Goal: Information Seeking & Learning: Learn about a topic

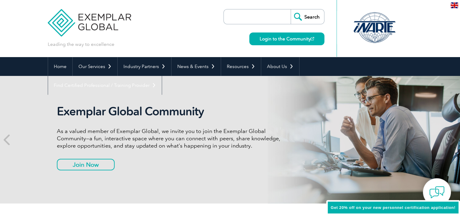
click at [251, 22] on input "search" at bounding box center [259, 16] width 64 height 15
type input "ISO 13485"
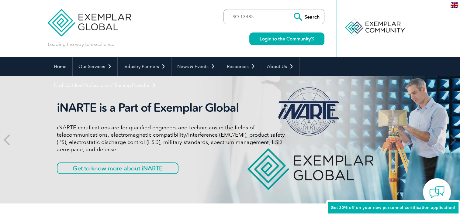
click at [299, 13] on input "Search" at bounding box center [307, 16] width 33 height 15
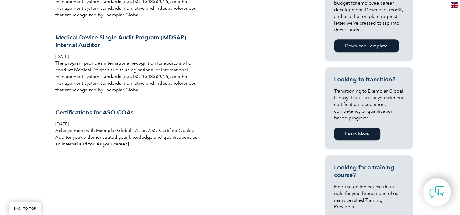
scroll to position [277, 0]
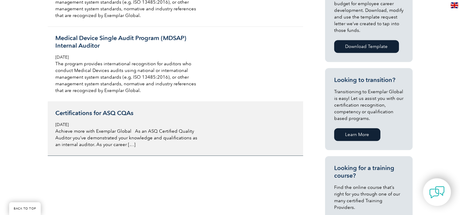
click at [112, 109] on h3 "Certifications for ASQ CQAs" at bounding box center [127, 113] width 144 height 8
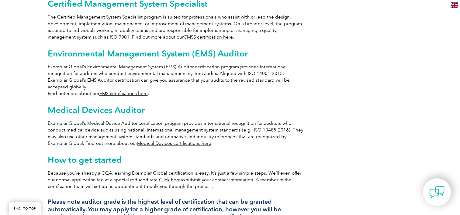
scroll to position [435, 0]
click at [156, 141] on link "Medical Devices certifications here" at bounding box center [174, 143] width 74 height 5
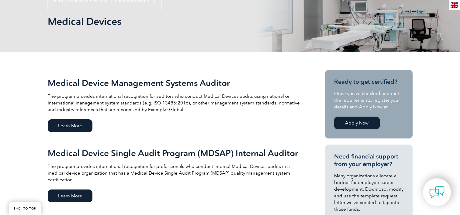
scroll to position [91, 0]
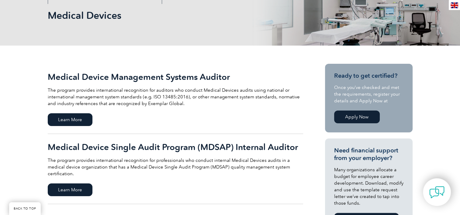
click at [114, 79] on h2 "Medical Device Management Systems Auditor" at bounding box center [175, 77] width 255 height 10
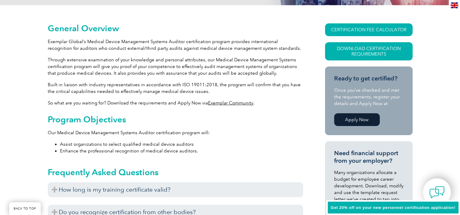
scroll to position [132, 0]
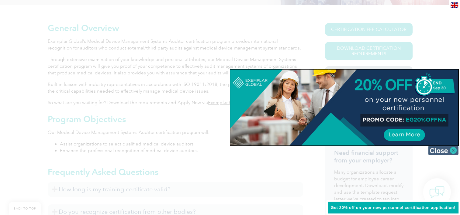
click at [437, 150] on img at bounding box center [443, 150] width 30 height 9
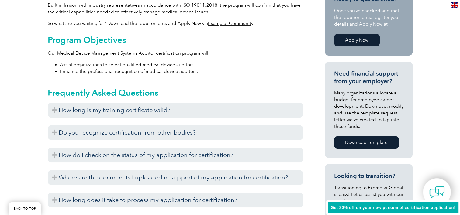
scroll to position [218, 0]
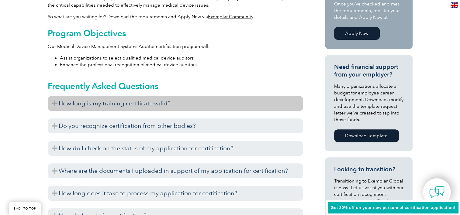
click at [63, 100] on h3 "How long is my training certificate valid?" at bounding box center [175, 103] width 255 height 15
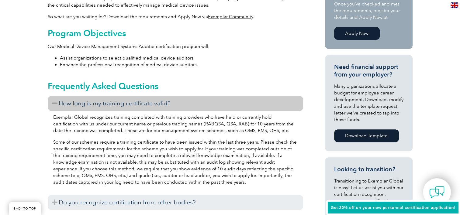
click at [63, 100] on h3 "How long is my training certificate valid?" at bounding box center [175, 103] width 255 height 15
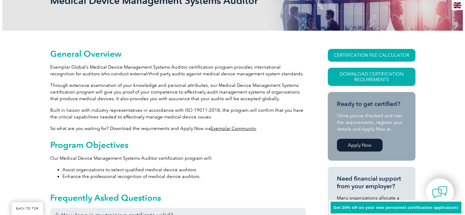
scroll to position [96, 0]
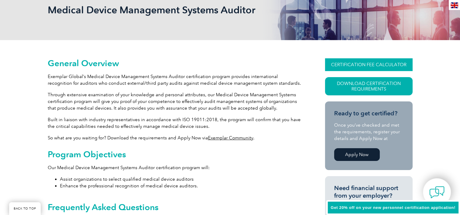
click at [345, 66] on link "CERTIFICATION FEE CALCULATOR" at bounding box center [369, 64] width 88 height 13
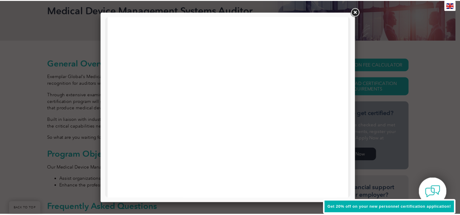
scroll to position [290, 0]
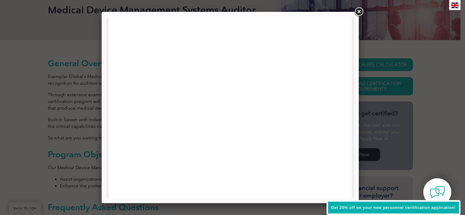
click at [358, 10] on link at bounding box center [358, 11] width 11 height 11
